Goal: Find specific page/section: Find specific page/section

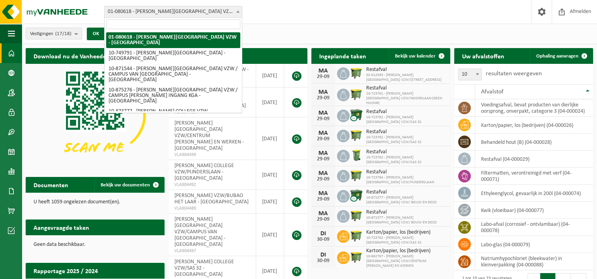
click at [240, 11] on span at bounding box center [238, 11] width 8 height 10
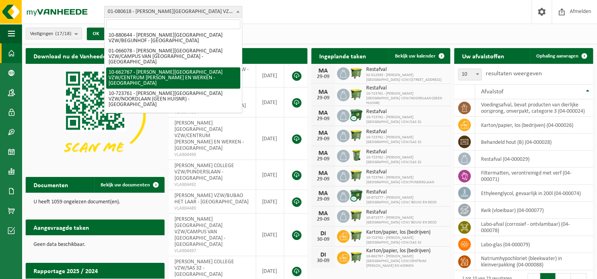
scroll to position [118, 0]
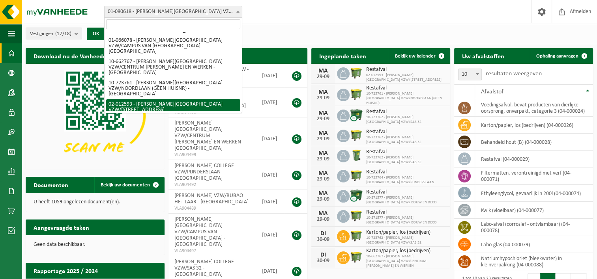
select select "2440"
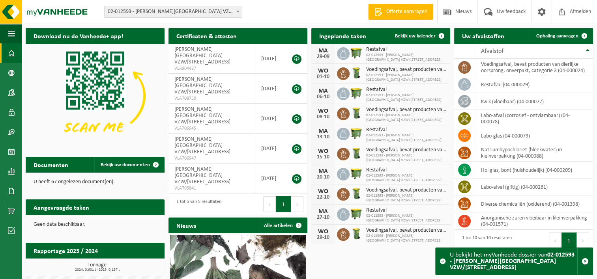
click at [95, 208] on div "Aangevraagde taken Toon de aangevraagde taken" at bounding box center [95, 208] width 139 height 16
click at [501, 12] on span "Uw feedback" at bounding box center [511, 11] width 33 height 23
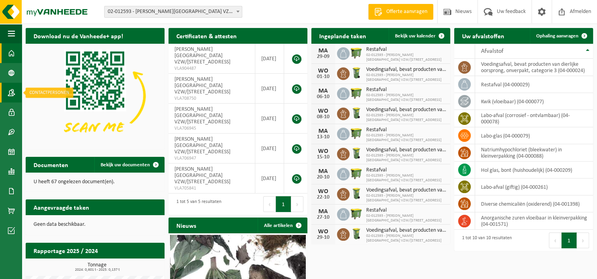
click at [10, 92] on span at bounding box center [11, 93] width 7 height 20
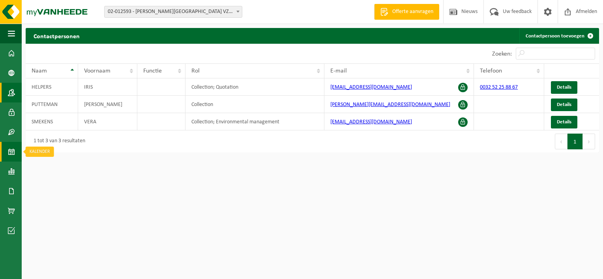
click at [16, 152] on link "Kalender" at bounding box center [11, 152] width 22 height 20
